Goal: Task Accomplishment & Management: Complete application form

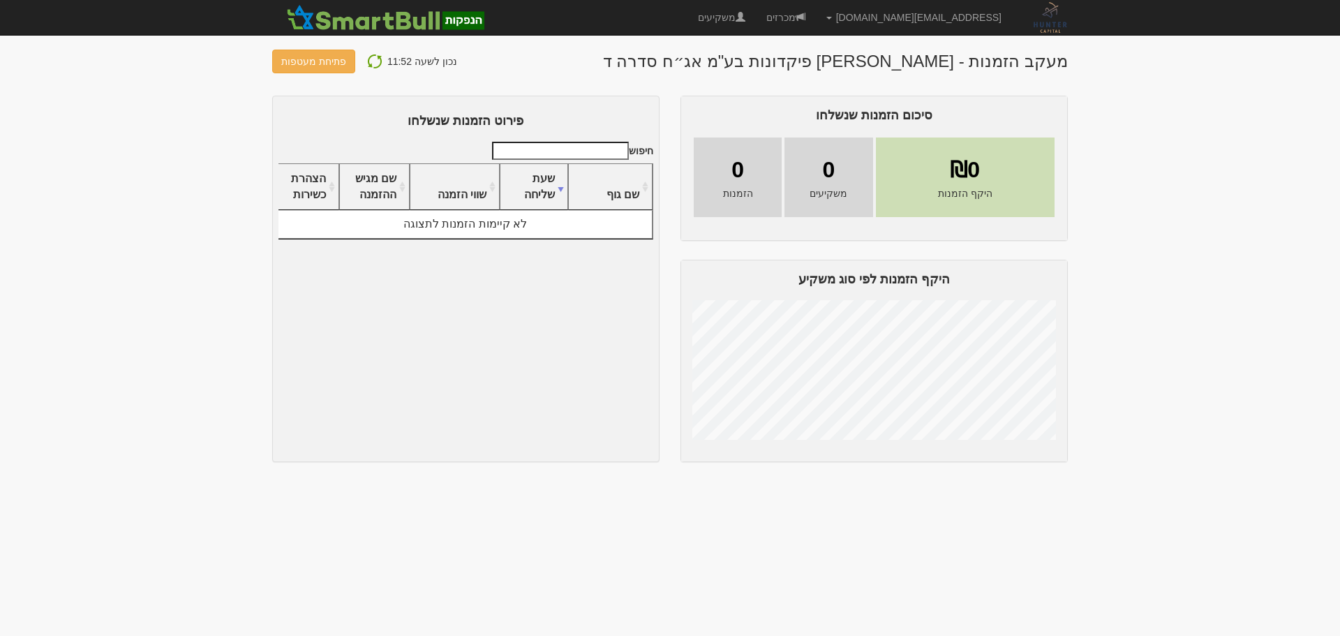
click at [1192, 511] on body "[EMAIL_ADDRESS][DOMAIN_NAME] הגדרות חשבונות הנפקה תבניות הודעות קיבול" at bounding box center [670, 318] width 1340 height 636
